Goal: Information Seeking & Learning: Learn about a topic

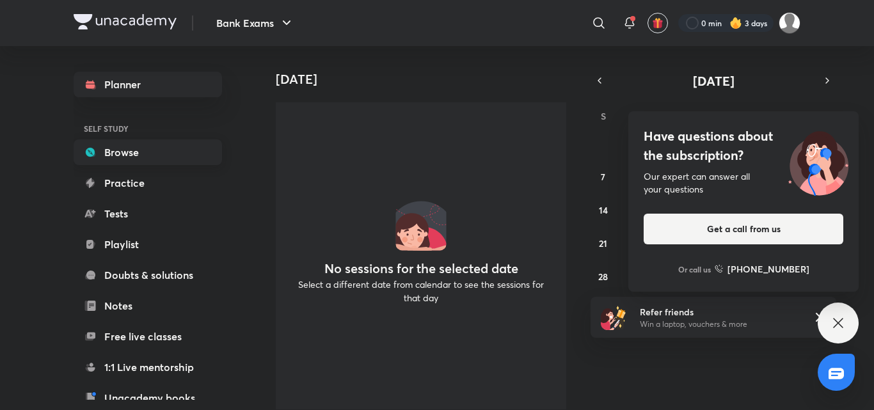
click at [146, 156] on link "Browse" at bounding box center [148, 153] width 149 height 26
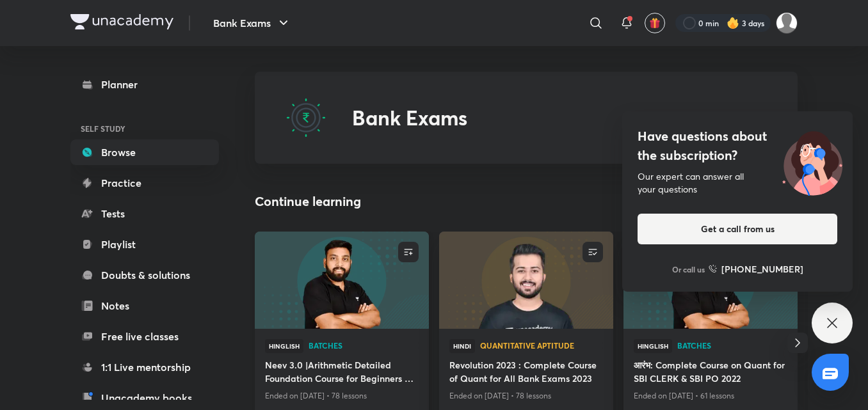
click at [358, 300] on img at bounding box center [341, 279] width 177 height 99
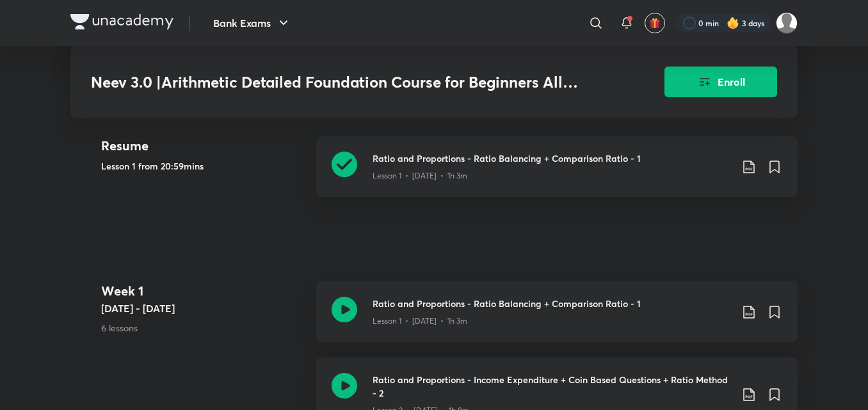
scroll to position [355, 0]
click at [497, 159] on h3 "Ratio and Proportions - Ratio Balancing + Comparison Ratio - 1" at bounding box center [552, 157] width 358 height 13
